Goal: Use online tool/utility: Utilize a website feature to perform a specific function

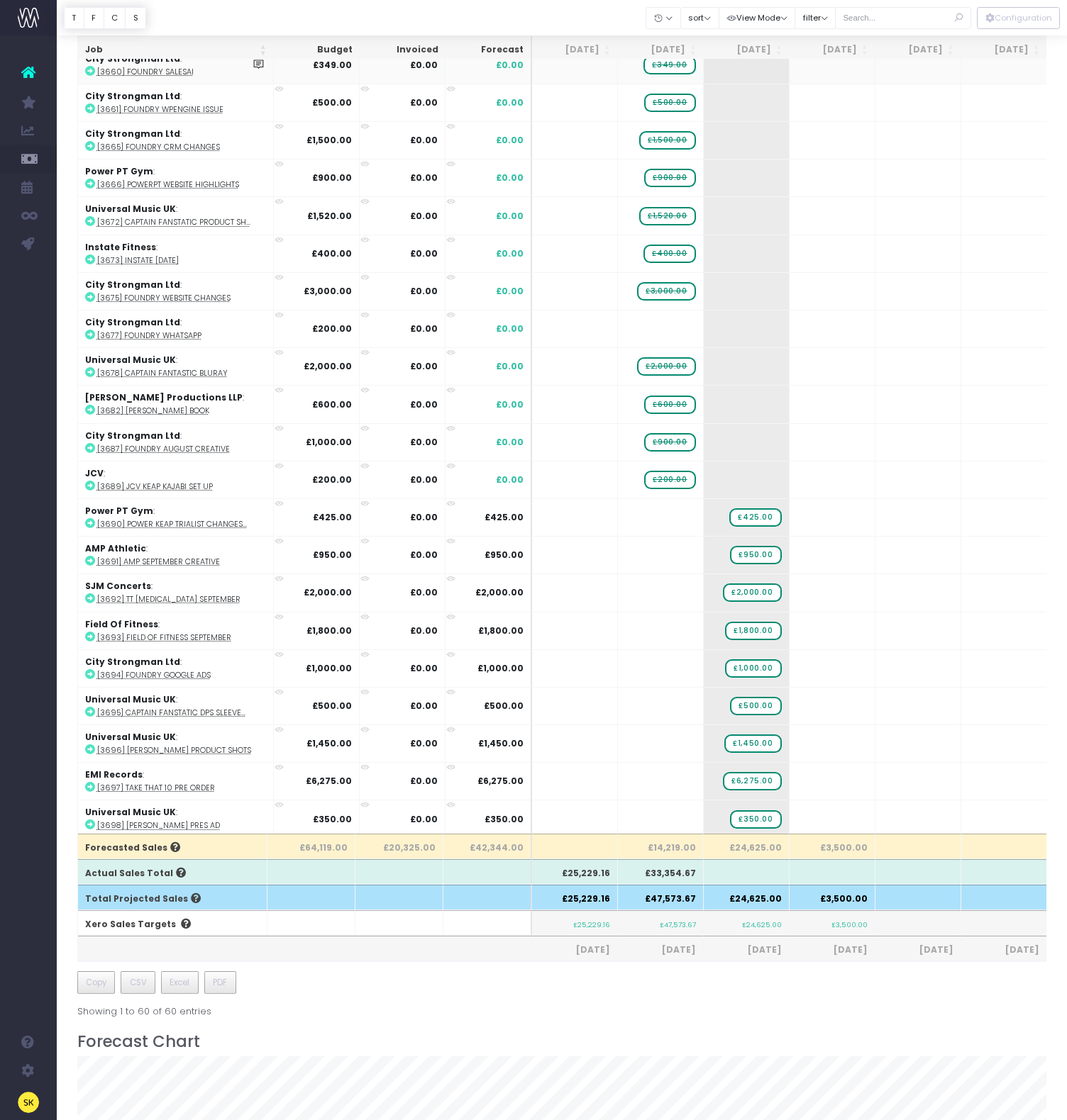
scroll to position [114, 0]
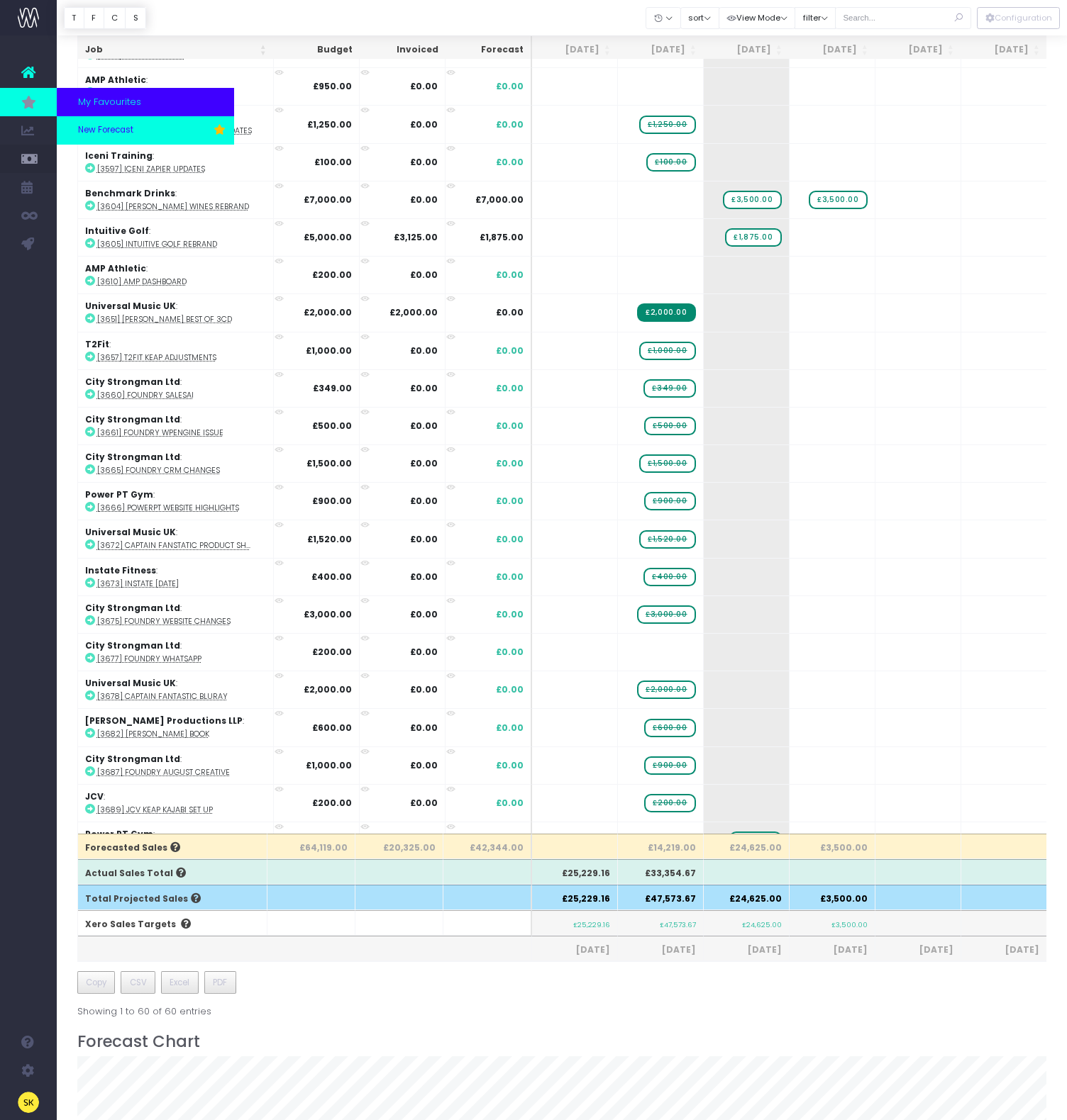
click at [100, 126] on span "New Forecast" at bounding box center [105, 131] width 55 height 13
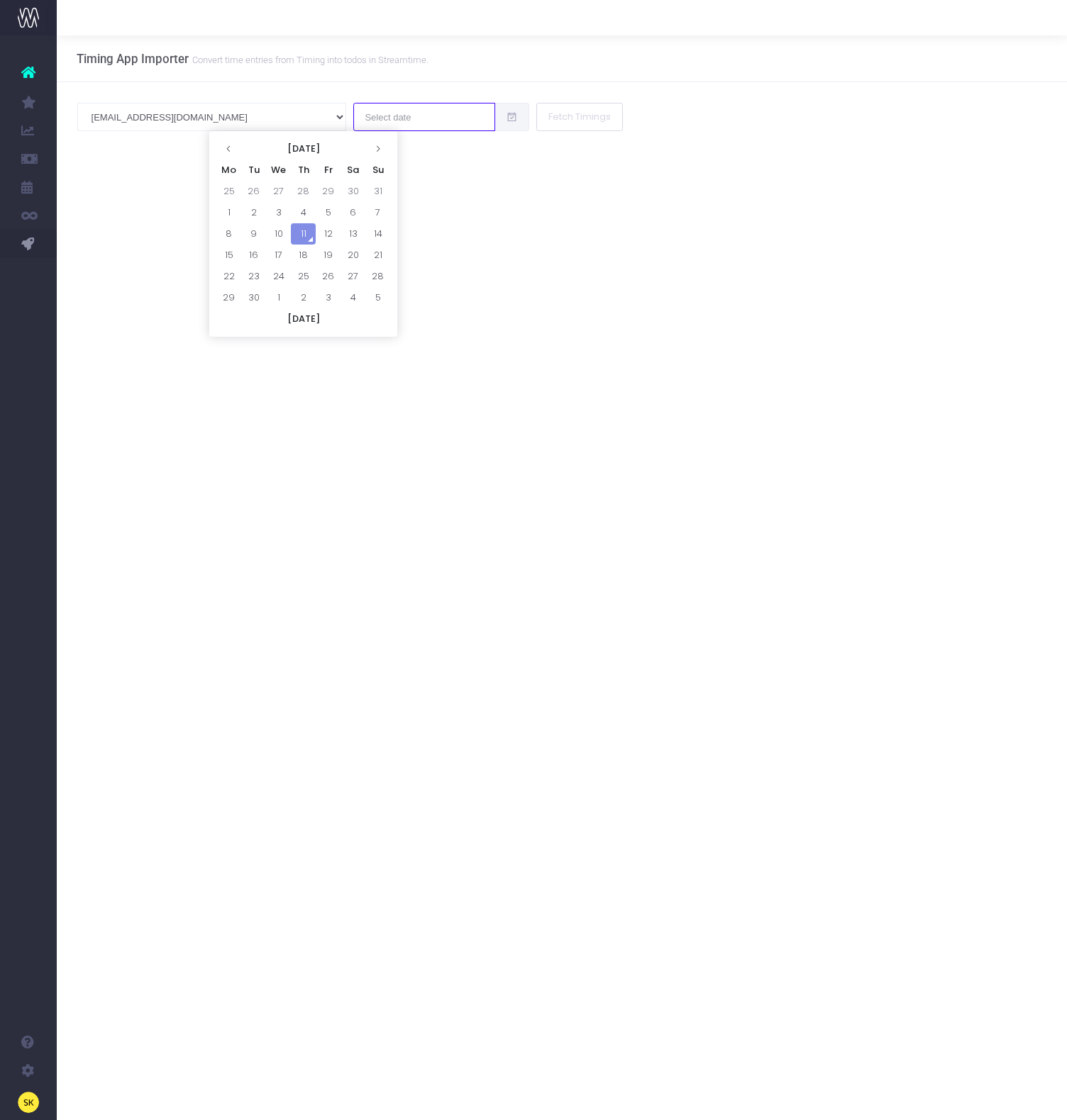
click at [353, 114] on input "text" at bounding box center [424, 117] width 141 height 28
click at [75, 299] on div "Timing App Importer Convert time entries from Timing into todos in Streamtime. …" at bounding box center [562, 577] width 1010 height 1085
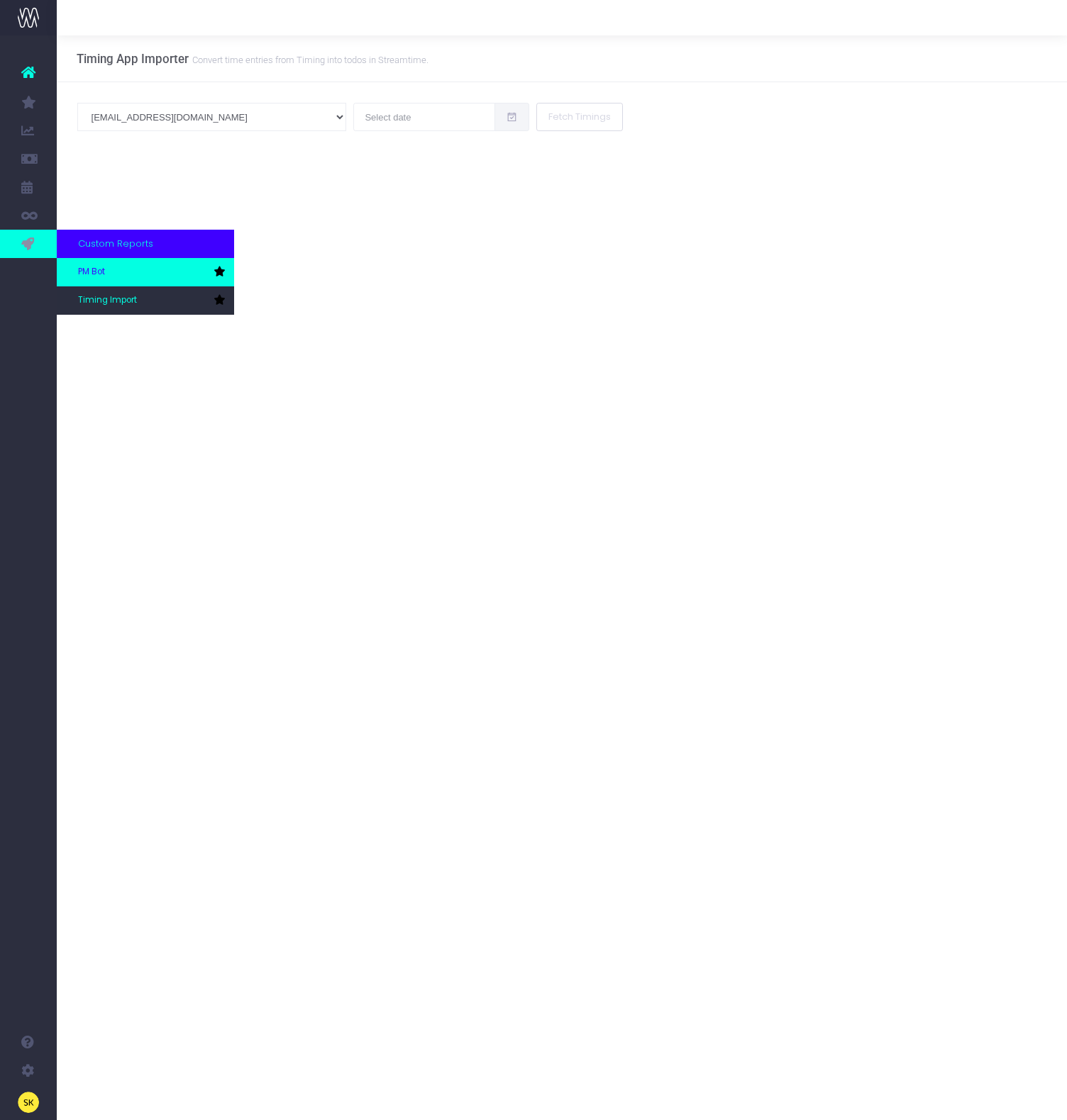
click at [78, 270] on span "PM Bot" at bounding box center [91, 272] width 27 height 13
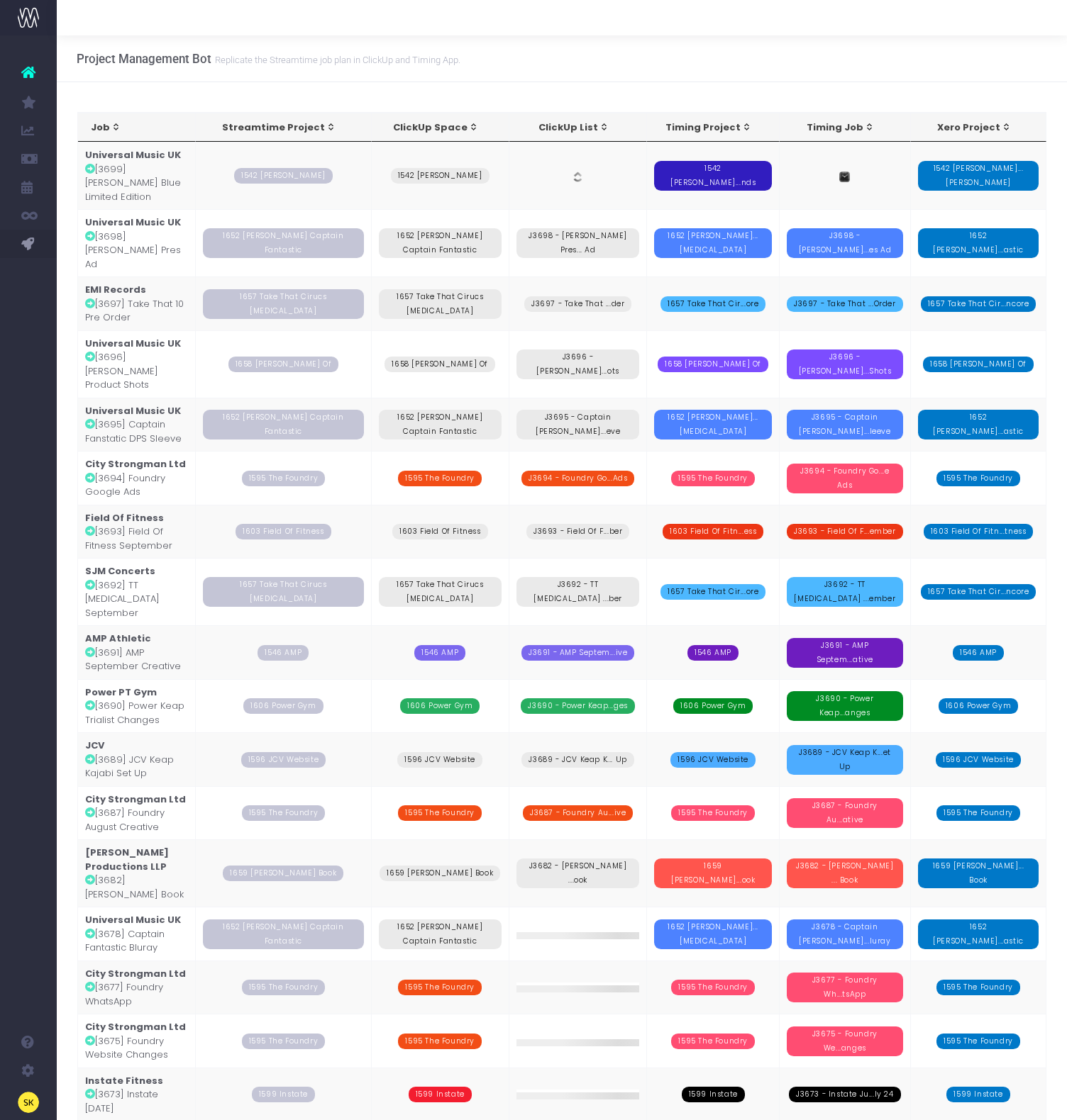
click at [141, 181] on td "Universal Music UK [3699] [PERSON_NAME] Blue Limited Edition" at bounding box center [137, 175] width 118 height 67
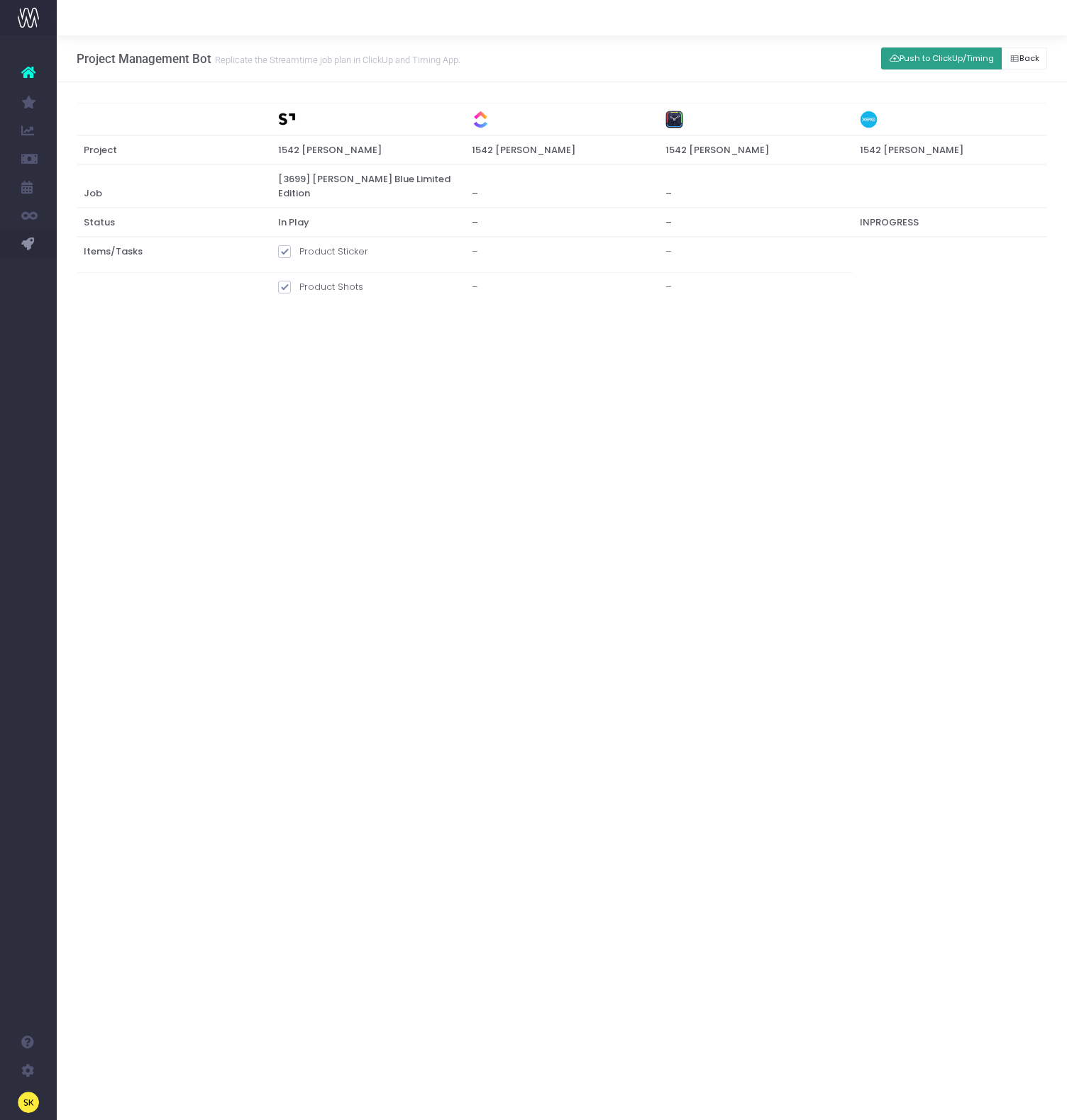
click at [950, 53] on button "Push to ClickUp/Timing" at bounding box center [941, 58] width 121 height 22
click at [751, 399] on div "Project Management Bot Replicate the Streamtime job plan in ClickUp and Timing …" at bounding box center [562, 577] width 1010 height 1085
click at [562, 15] on div at bounding box center [562, 17] width 1010 height 35
drag, startPoint x: 722, startPoint y: 257, endPoint x: 630, endPoint y: 247, distance: 92.5
click at [630, 247] on tr "Items/Tasks Product Sticker Product Sticker J3699 - Product Sticker" at bounding box center [562, 255] width 969 height 36
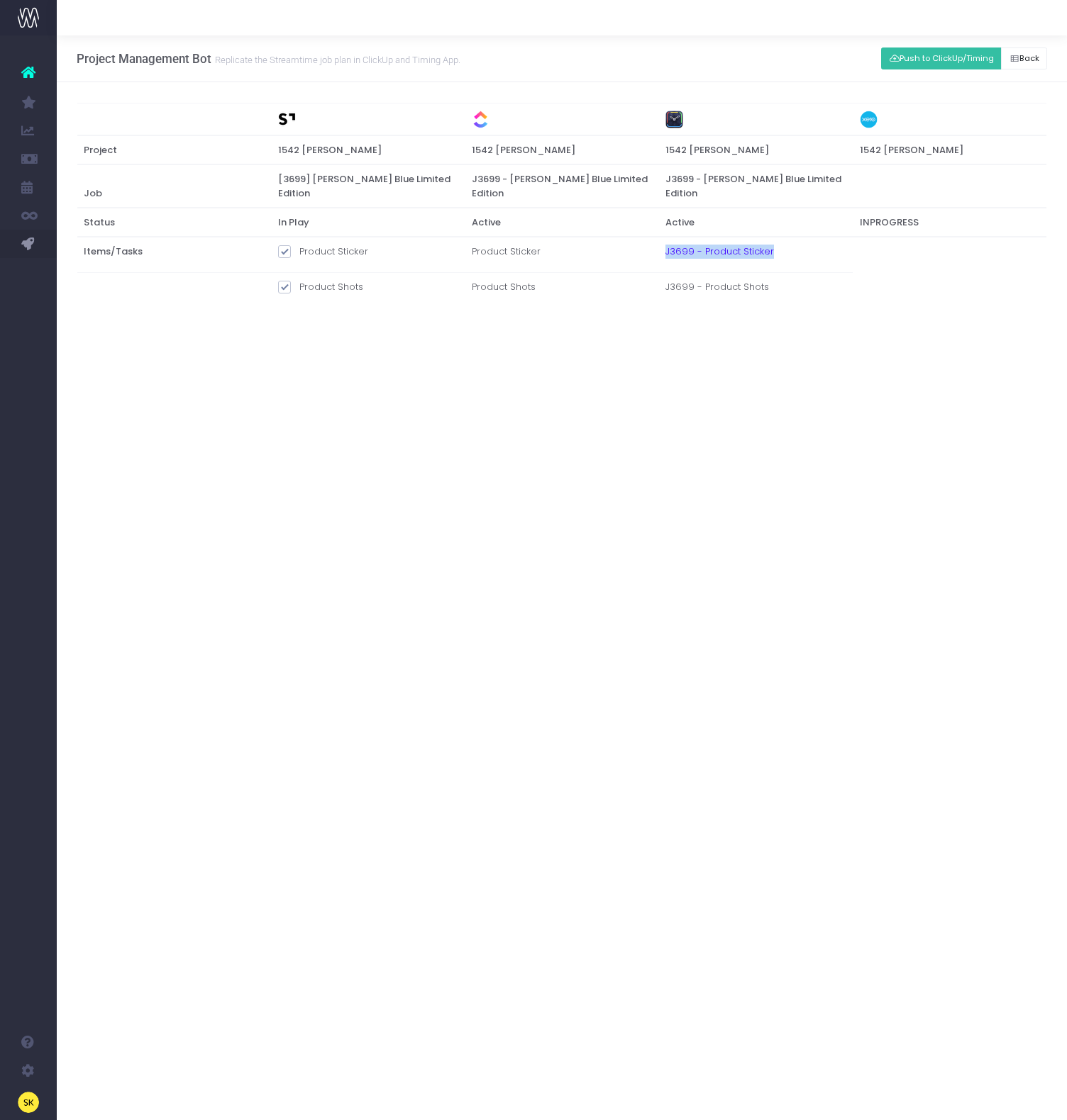
copy tr "J3699 - Product Sticker"
drag, startPoint x: 679, startPoint y: 279, endPoint x: 665, endPoint y: 294, distance: 20.5
click at [636, 281] on tr "Product Shots Product Shots J3699 - Product Shots" at bounding box center [562, 289] width 969 height 35
copy tr "J3699 - Product Shots"
drag, startPoint x: 180, startPoint y: 471, endPoint x: 183, endPoint y: 464, distance: 7.6
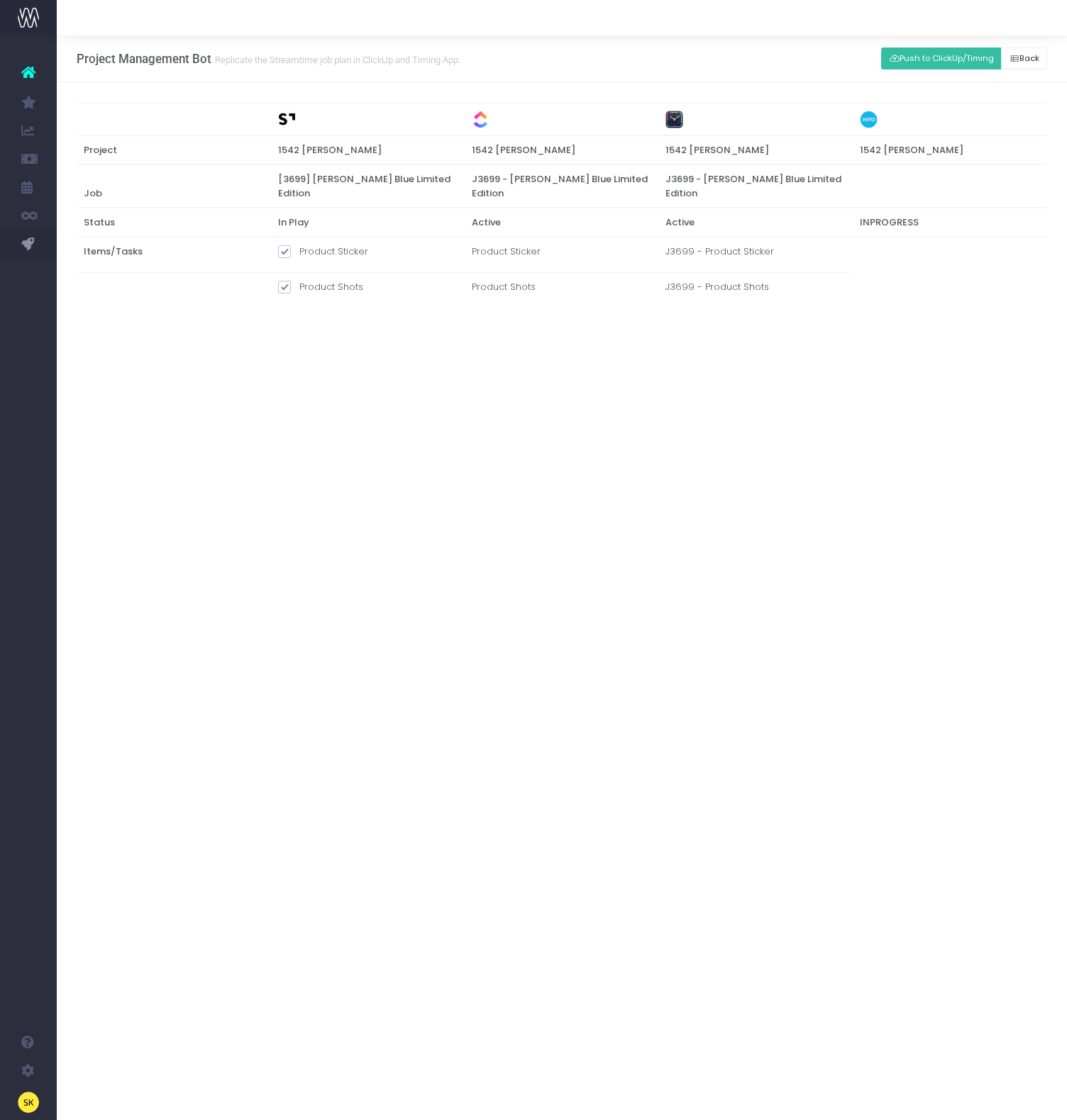
click at [181, 470] on div "Project Management Bot Replicate the Streamtime job plan in ClickUp and Timing …" at bounding box center [562, 577] width 1010 height 1085
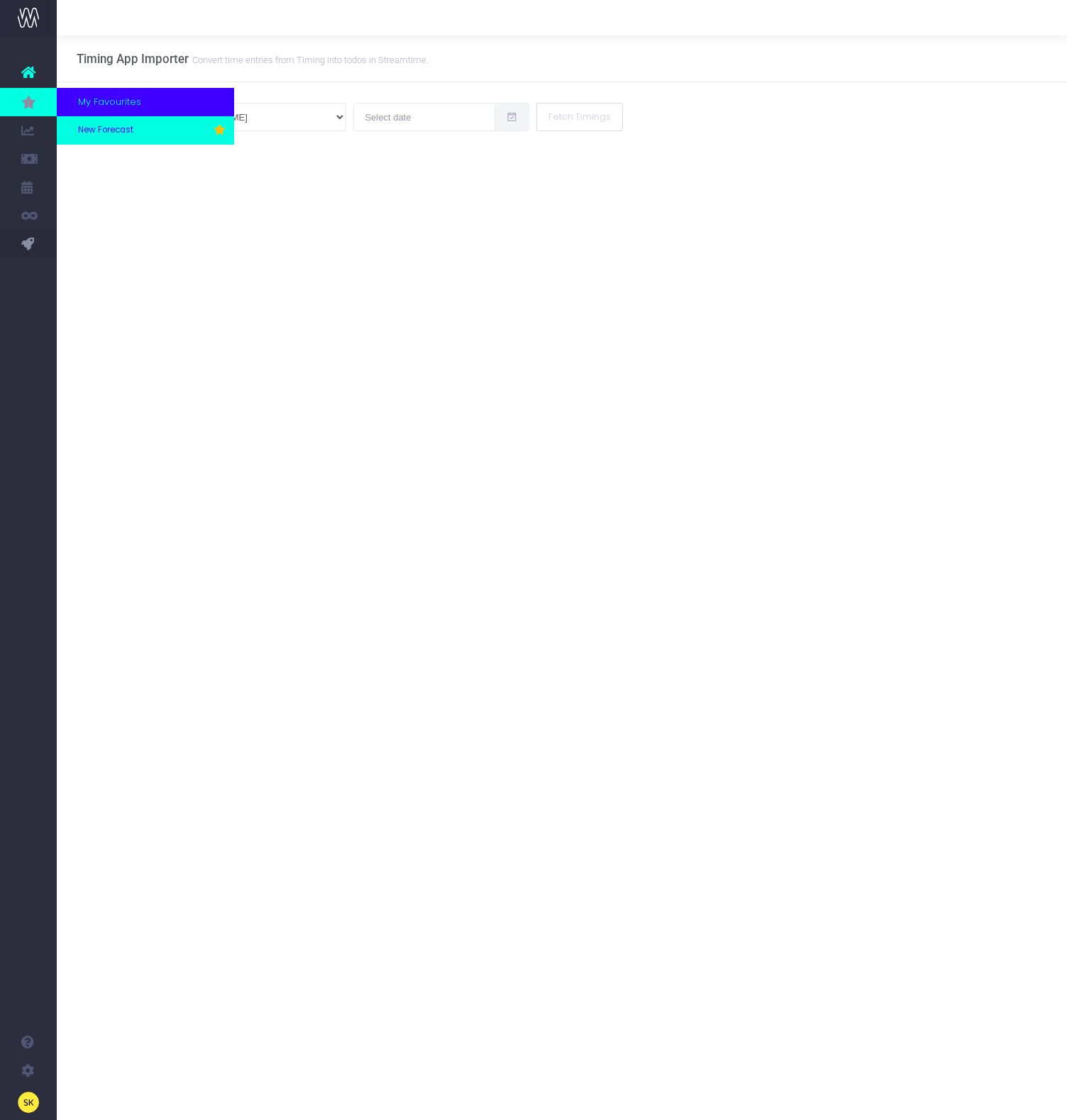
click at [95, 127] on span "New Forecast" at bounding box center [105, 131] width 55 height 13
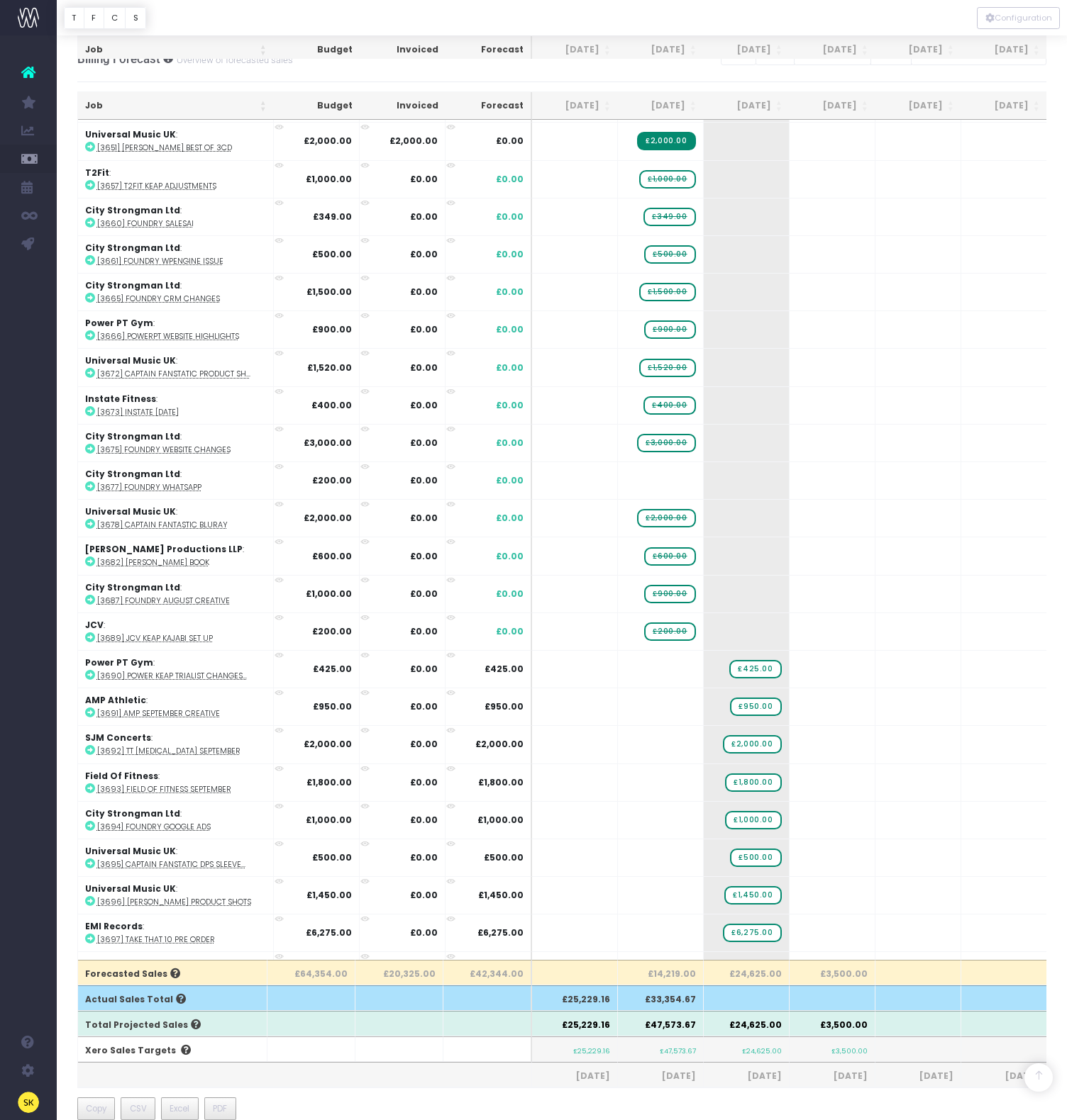
scroll to position [472, 0]
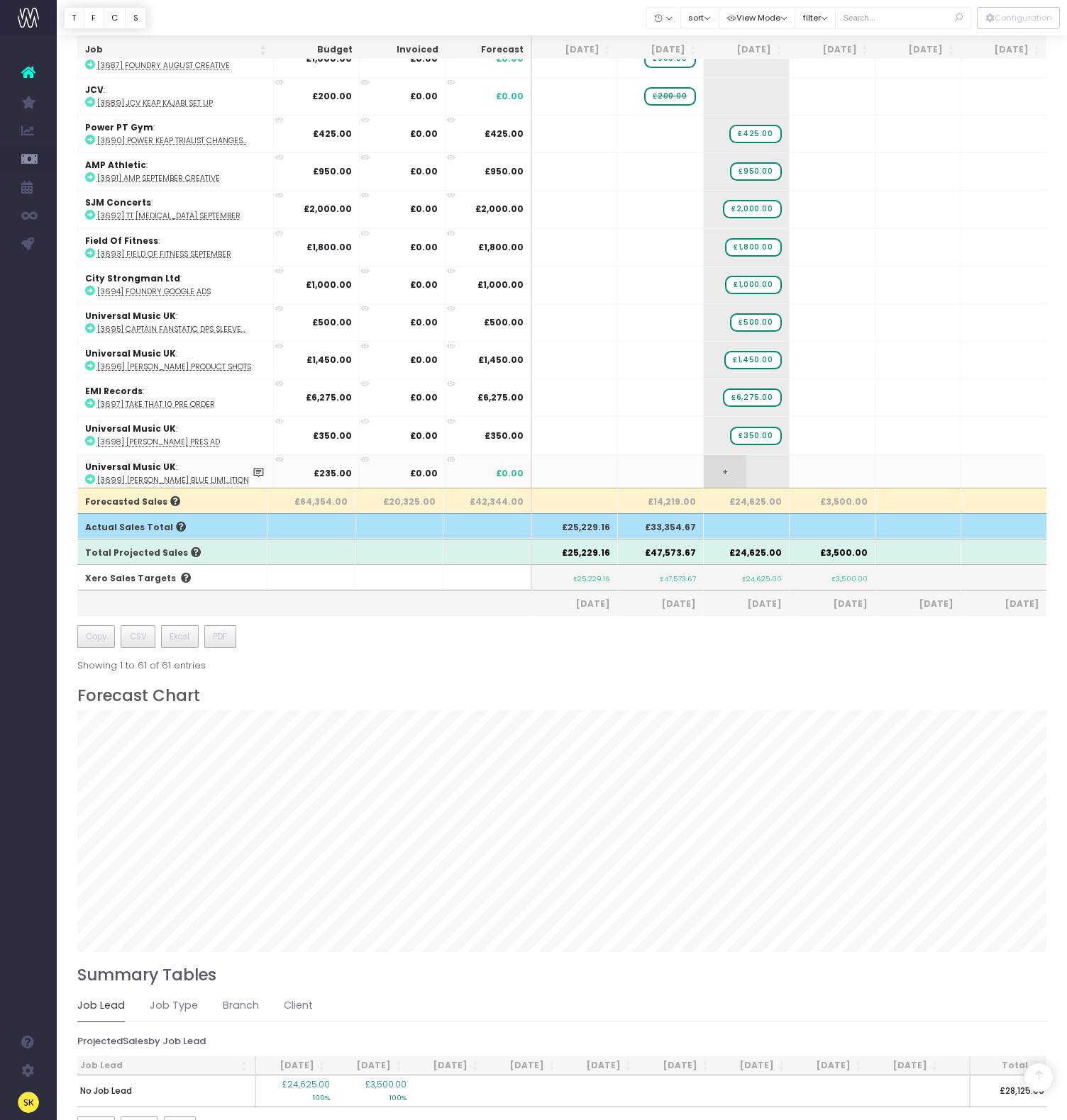
click at [726, 470] on span "+" at bounding box center [725, 473] width 43 height 37
click at [672, 467] on body "Oh my... this is bad. wayahead wasn't able to load this page. Please contact su…" at bounding box center [533, 88] width 1067 height 1120
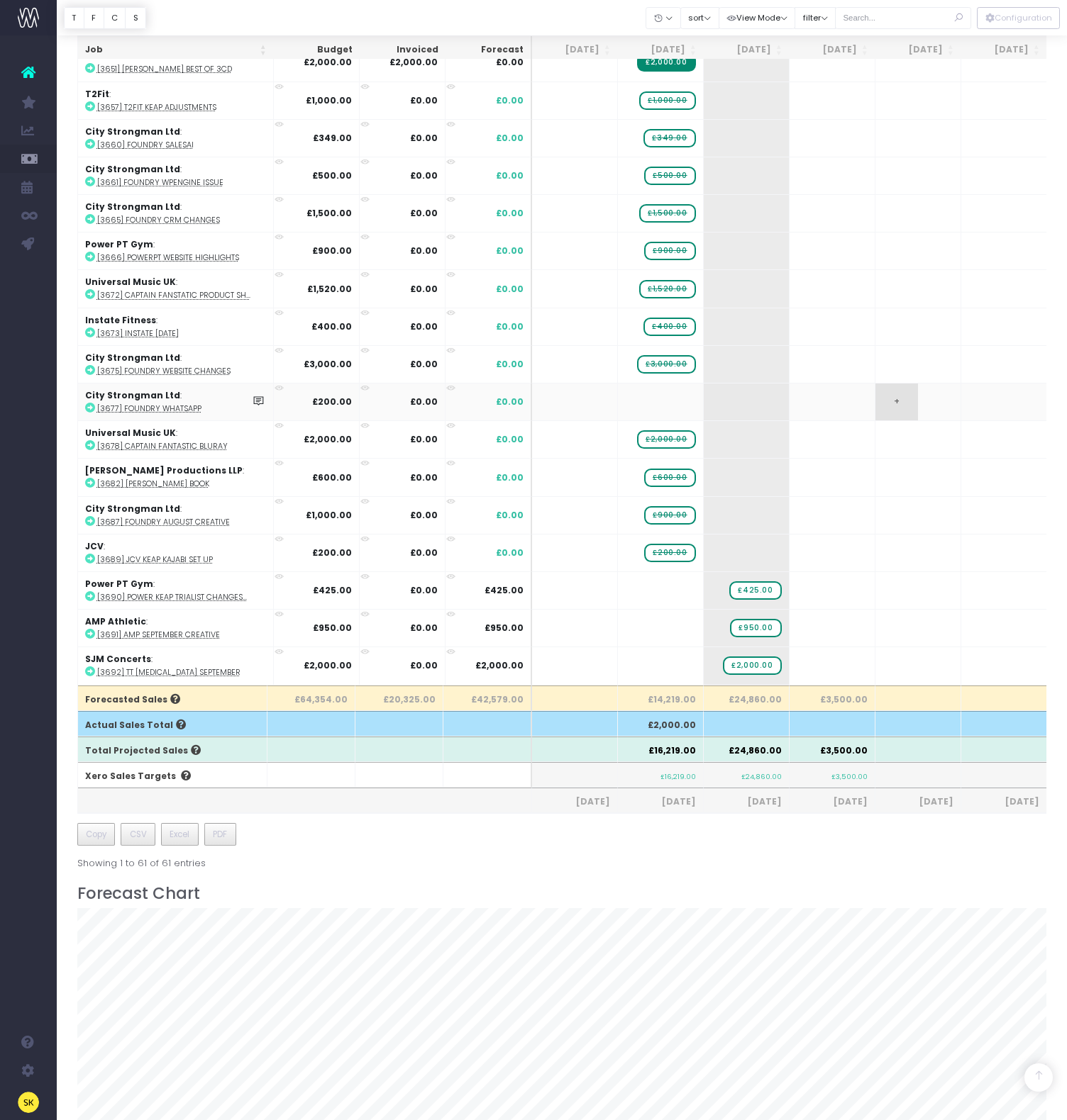
scroll to position [207, 0]
